Goal: Feedback & Contribution: Submit feedback/report problem

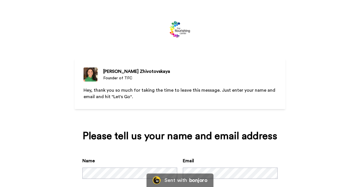
scroll to position [32, 0]
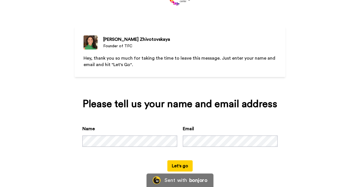
click at [177, 163] on button "Let's go" at bounding box center [179, 165] width 25 height 11
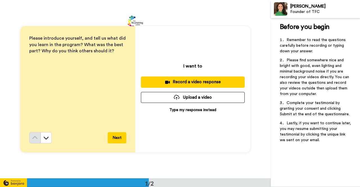
click at [187, 111] on p "Type my response instead" at bounding box center [192, 110] width 47 height 6
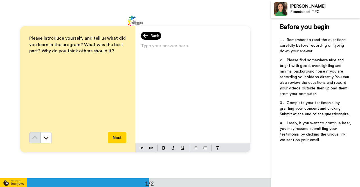
click at [151, 37] on span "Back" at bounding box center [155, 36] width 8 height 6
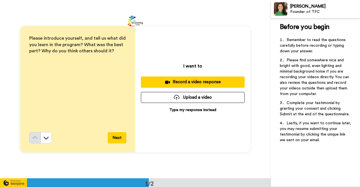
click at [185, 80] on div "Record a video response" at bounding box center [193, 82] width 95 height 6
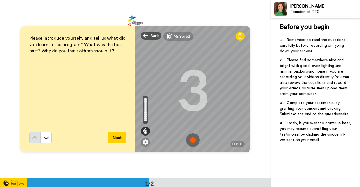
click at [192, 138] on img at bounding box center [193, 140] width 14 height 14
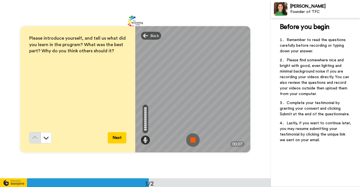
click at [190, 139] on img at bounding box center [193, 140] width 14 height 14
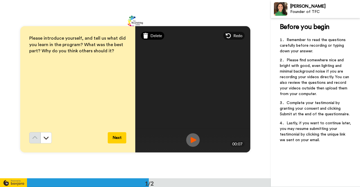
click at [155, 35] on span "Delete" at bounding box center [157, 36] width 12 height 6
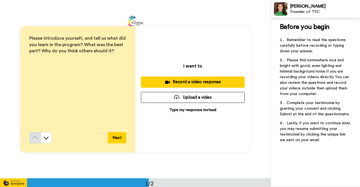
click at [199, 80] on div "Record a video response" at bounding box center [193, 82] width 95 height 6
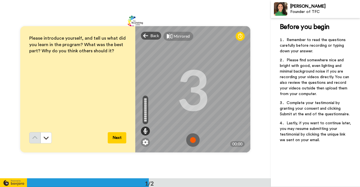
click at [191, 137] on img at bounding box center [193, 140] width 14 height 14
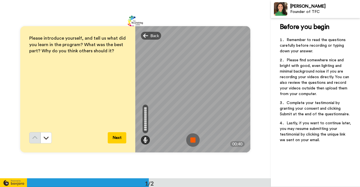
click at [191, 137] on img at bounding box center [193, 140] width 14 height 14
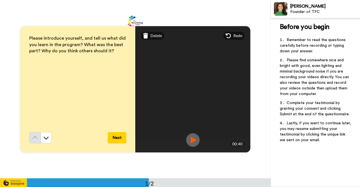
click at [189, 142] on img at bounding box center [193, 140] width 14 height 14
click at [151, 34] on span "Delete" at bounding box center [157, 36] width 12 height 6
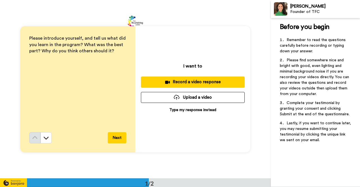
click at [186, 80] on div "Record a video response" at bounding box center [193, 82] width 95 height 6
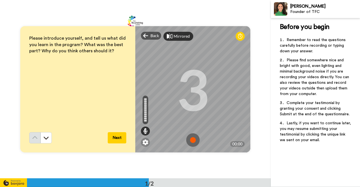
click at [170, 34] on icon at bounding box center [170, 36] width 6 height 6
click at [188, 138] on img at bounding box center [193, 140] width 14 height 14
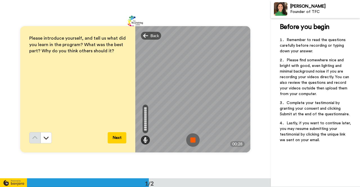
click at [188, 138] on img at bounding box center [193, 140] width 14 height 14
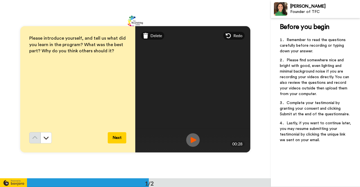
click at [193, 140] on img at bounding box center [193, 140] width 14 height 14
click at [234, 36] on span "Redo" at bounding box center [238, 36] width 9 height 6
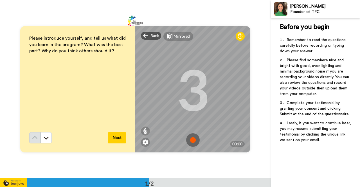
click at [192, 138] on img at bounding box center [193, 140] width 14 height 14
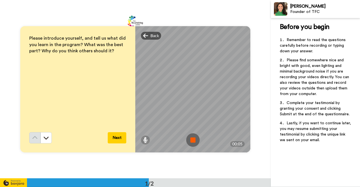
click at [192, 138] on img at bounding box center [193, 140] width 14 height 14
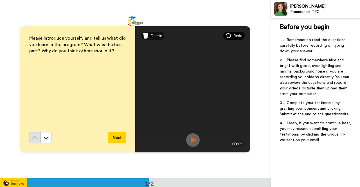
click at [231, 34] on div "Redo" at bounding box center [234, 36] width 21 height 8
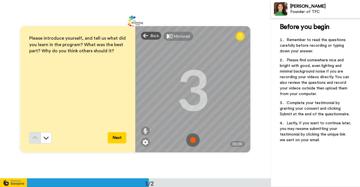
click at [192, 137] on img at bounding box center [193, 140] width 14 height 14
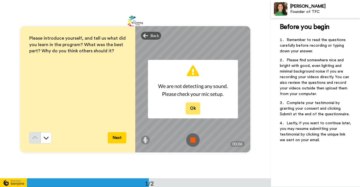
click at [189, 108] on button "Ok" at bounding box center [193, 108] width 15 height 12
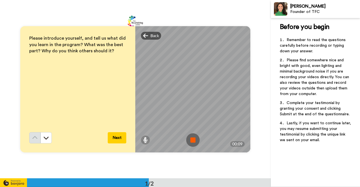
click at [190, 142] on img at bounding box center [193, 140] width 14 height 14
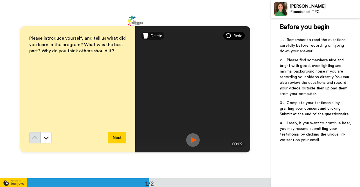
click at [231, 33] on div "Redo" at bounding box center [234, 36] width 21 height 8
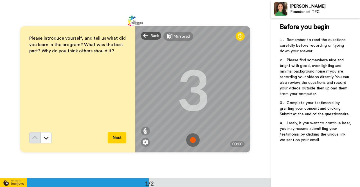
click at [195, 140] on img at bounding box center [193, 140] width 14 height 14
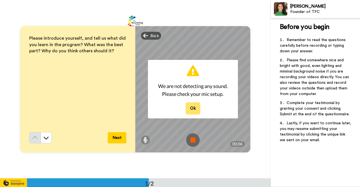
click at [190, 107] on button "Ok" at bounding box center [193, 108] width 15 height 12
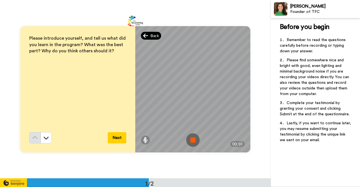
click at [151, 35] on span "Back" at bounding box center [155, 36] width 8 height 6
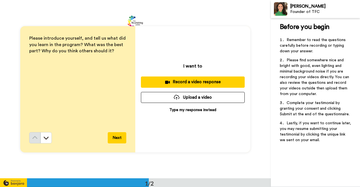
click at [190, 109] on p "Type my response instead" at bounding box center [192, 110] width 47 height 6
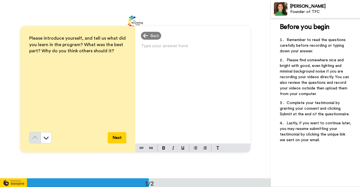
click at [158, 52] on div "Type your answer here ﻿" at bounding box center [192, 93] width 115 height 102
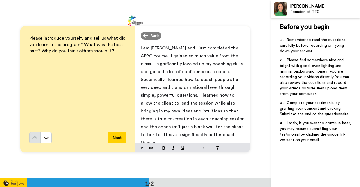
scroll to position [1, 0]
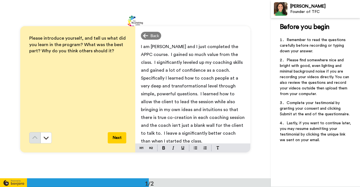
click at [115, 138] on button "Next" at bounding box center [117, 137] width 19 height 11
click at [117, 139] on button "Next" at bounding box center [117, 137] width 19 height 11
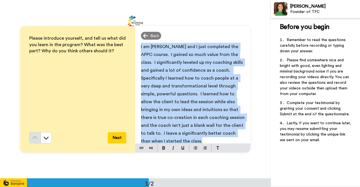
scroll to position [0, 0]
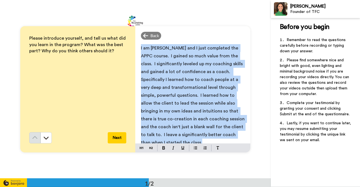
drag, startPoint x: 190, startPoint y: 140, endPoint x: 135, endPoint y: 47, distance: 108.3
click at [135, 47] on div "I am [PERSON_NAME] and I just completed the APPC course. I gained so much value…" at bounding box center [192, 93] width 115 height 102
copy span "I am [PERSON_NAME] and I just completed the APPC course. I gained so much value…"
click at [114, 138] on button "Next" at bounding box center [117, 137] width 19 height 11
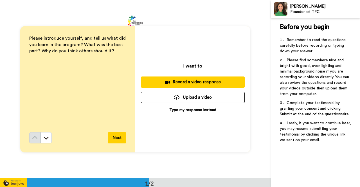
click at [187, 110] on p "Type my response instead" at bounding box center [192, 110] width 47 height 6
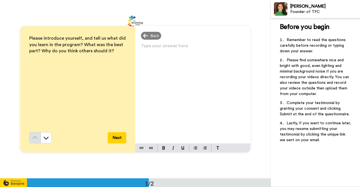
click at [162, 52] on p "Type your answer here ﻿" at bounding box center [193, 48] width 104 height 8
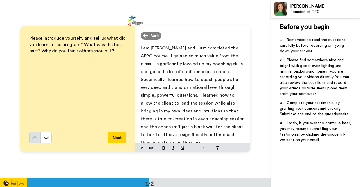
click at [117, 137] on button "Next" at bounding box center [117, 137] width 19 height 11
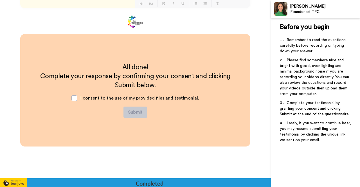
scroll to position [146, 0]
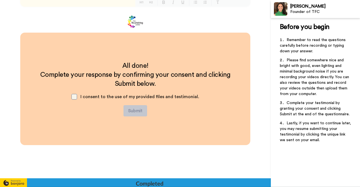
click at [76, 95] on span at bounding box center [75, 97] width 6 height 6
click at [133, 111] on button "Submit" at bounding box center [136, 110] width 24 height 11
